Goal: Task Accomplishment & Management: Complete application form

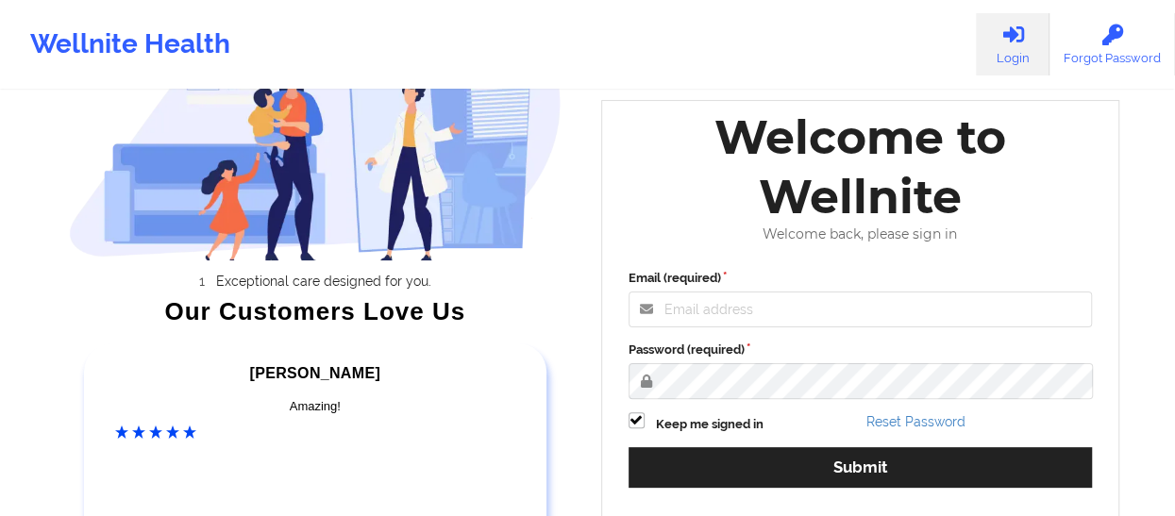
scroll to position [314, 0]
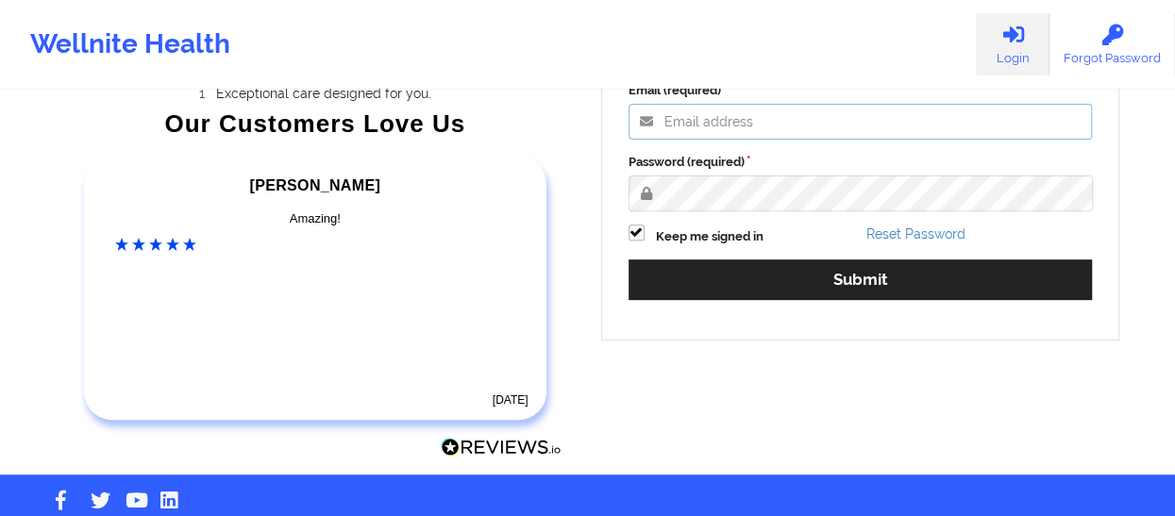
click at [698, 127] on input "Email (required)" at bounding box center [860, 122] width 464 height 36
type input "[EMAIL_ADDRESS][DOMAIN_NAME]"
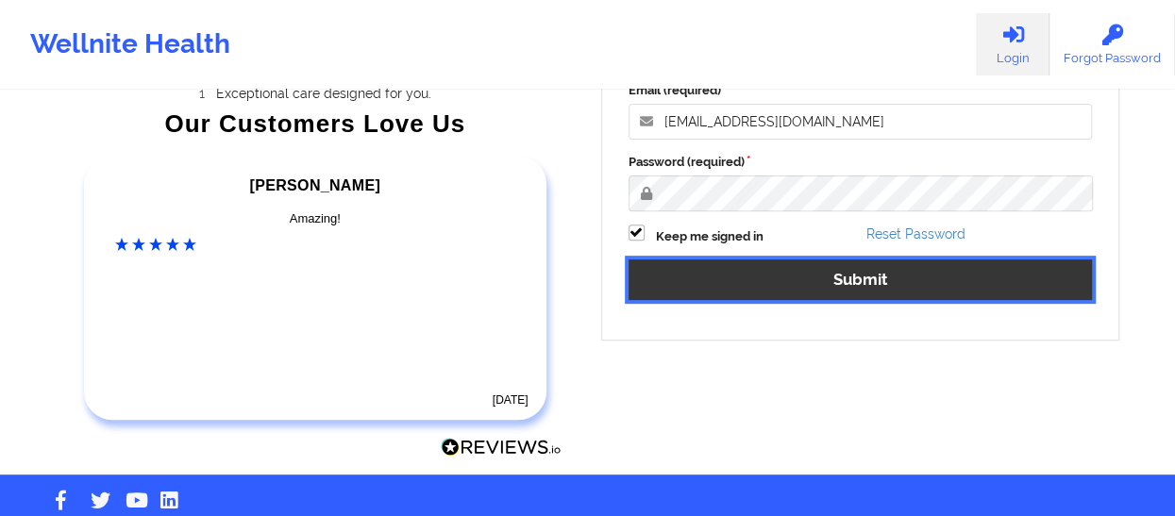
click at [684, 271] on button "Submit" at bounding box center [860, 279] width 464 height 41
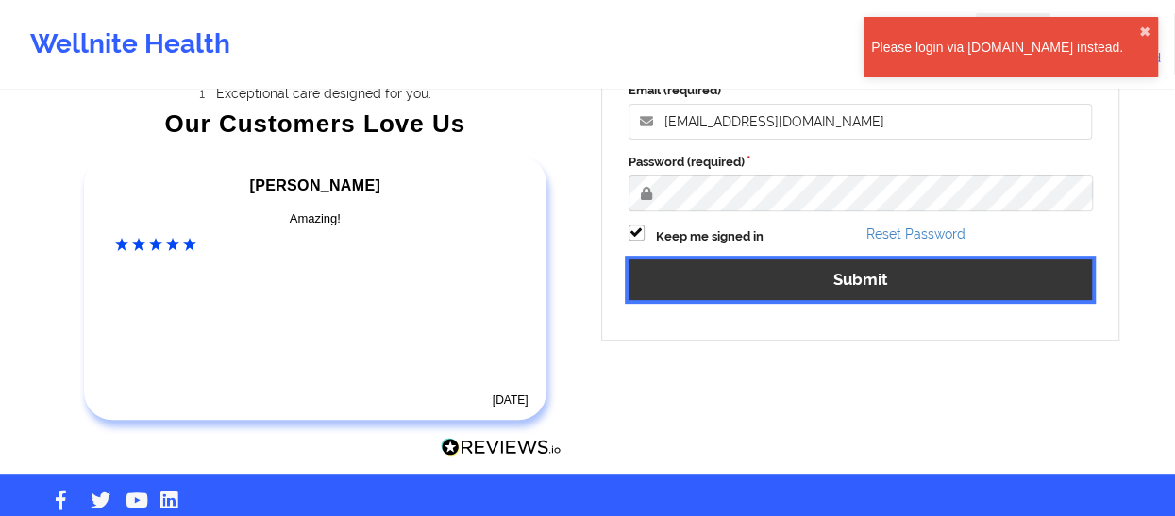
click at [684, 271] on button "Submit" at bounding box center [860, 279] width 464 height 41
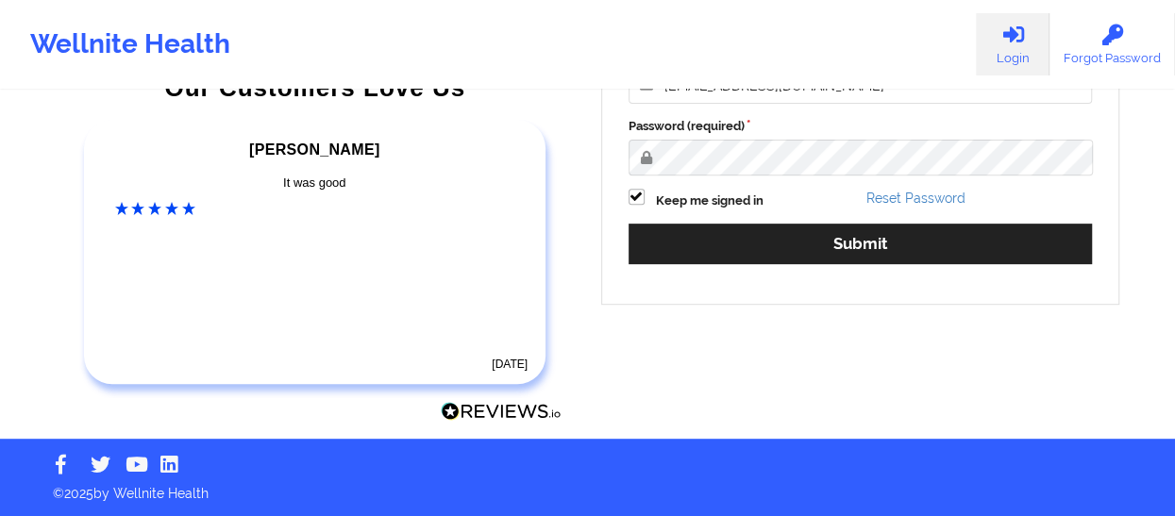
scroll to position [0, 0]
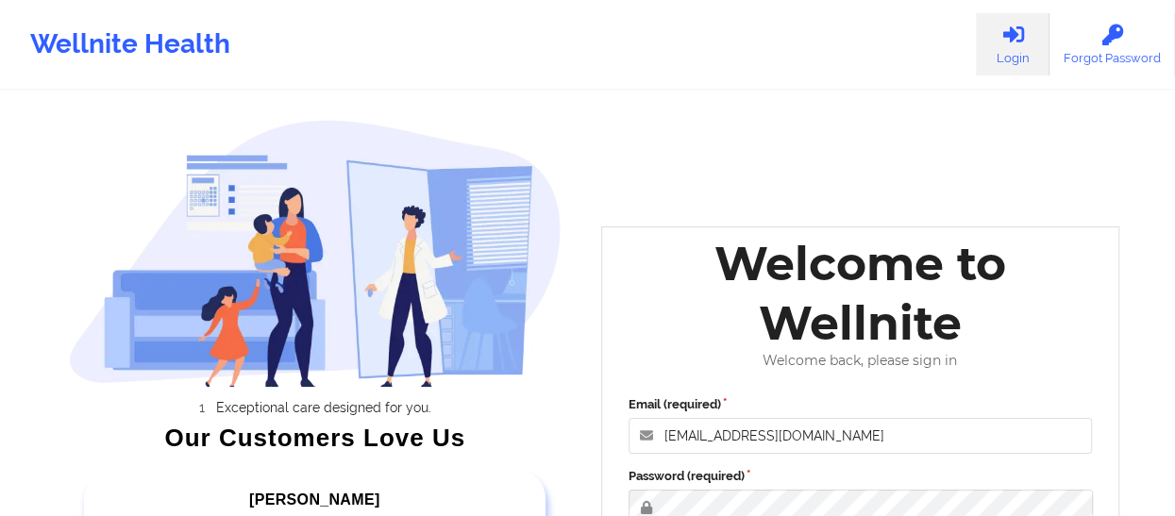
click at [84, 48] on div "Wellnite Health" at bounding box center [130, 44] width 260 height 75
click at [73, 52] on div "Wellnite Health" at bounding box center [130, 44] width 260 height 75
click at [76, 46] on div "Wellnite Health" at bounding box center [130, 44] width 260 height 75
click at [77, 46] on div "Wellnite Health" at bounding box center [130, 44] width 260 height 75
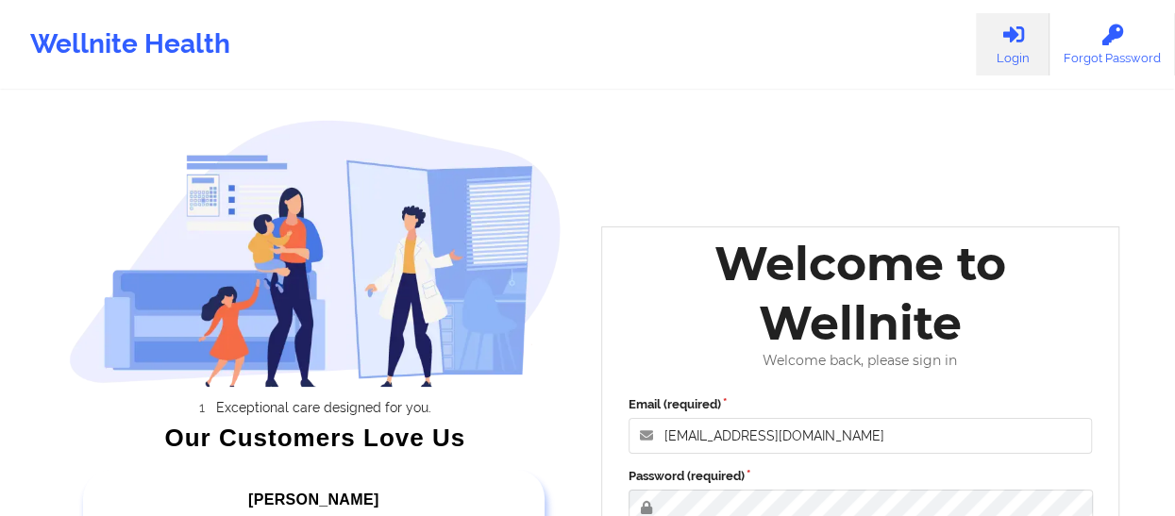
click at [77, 47] on div "Wellnite Health" at bounding box center [130, 44] width 260 height 75
click at [76, 42] on div "Wellnite Health" at bounding box center [130, 44] width 260 height 75
